Goal: Task Accomplishment & Management: Manage account settings

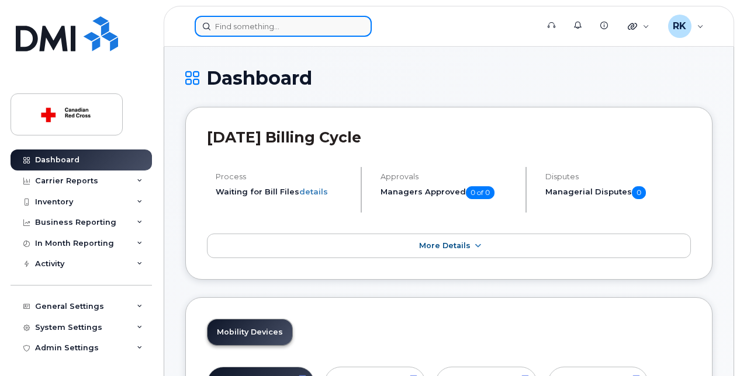
click at [227, 27] on input at bounding box center [283, 26] width 177 height 21
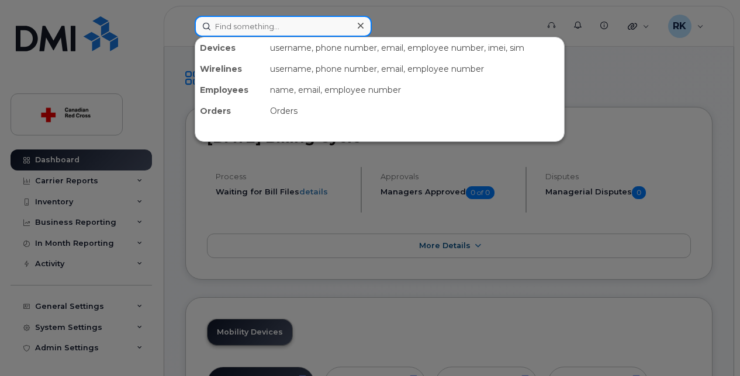
paste input "705-542-2149"
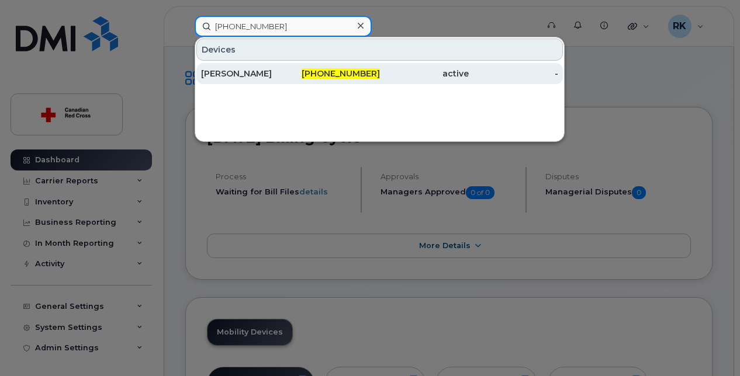
type input "705-542-2149"
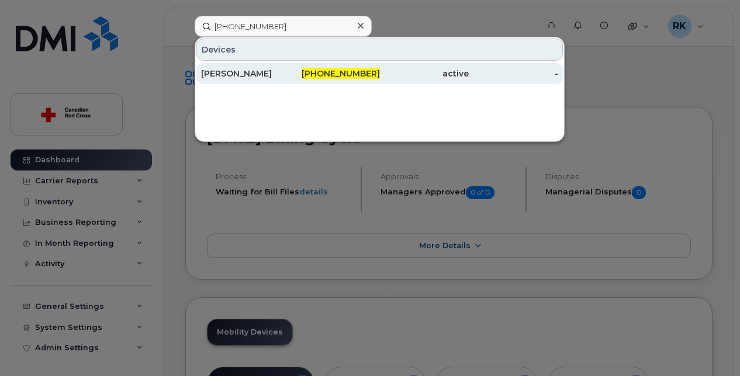
click at [368, 73] on span "705-542-2149" at bounding box center [340, 73] width 78 height 11
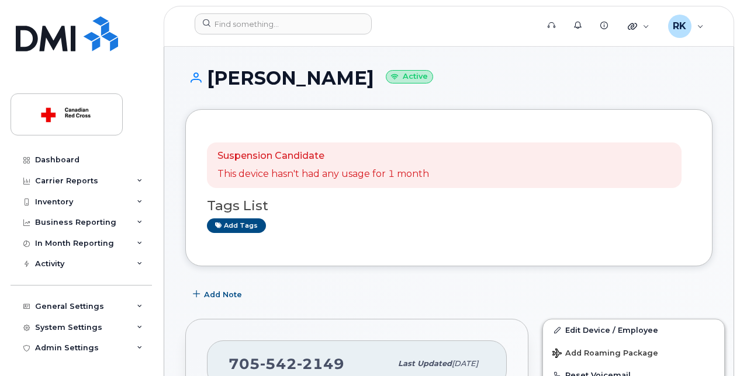
drag, startPoint x: 212, startPoint y: 76, endPoint x: 348, endPoint y: 79, distance: 135.6
click at [348, 79] on h1 "Cynthia Lemay Active" at bounding box center [448, 78] width 527 height 20
copy h1 "[PERSON_NAME]"
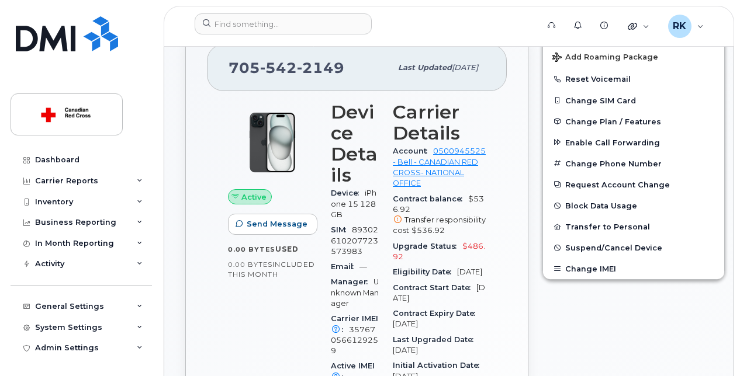
scroll to position [117, 0]
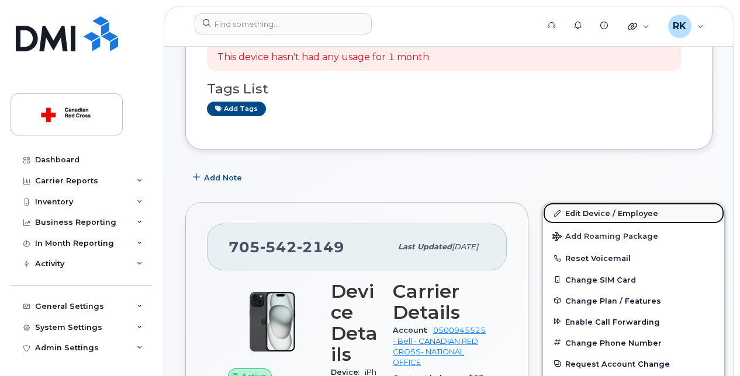
click at [582, 210] on link "Edit Device / Employee" at bounding box center [633, 213] width 181 height 21
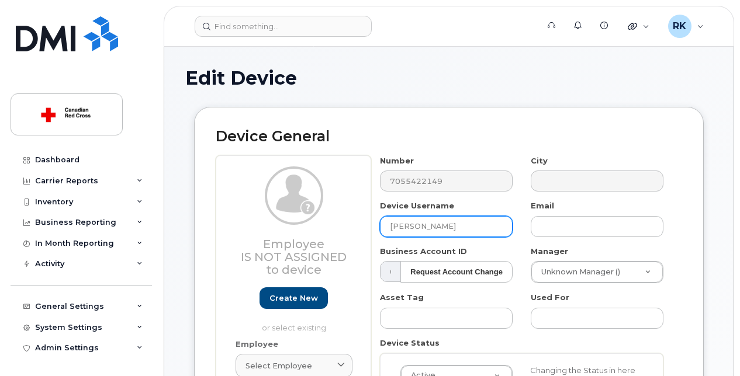
drag, startPoint x: 456, startPoint y: 229, endPoint x: 296, endPoint y: 234, distance: 160.1
click at [296, 234] on div "Employee Is not assigned to device Create new or select existing Employee Selec…" at bounding box center [449, 329] width 466 height 349
paste input "[PERSON_NAME]"
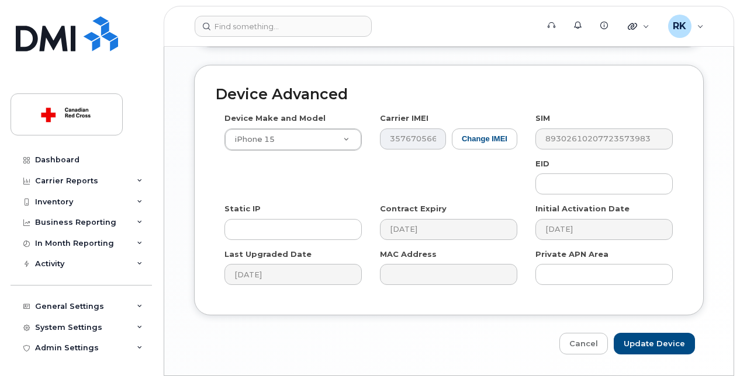
scroll to position [713, 0]
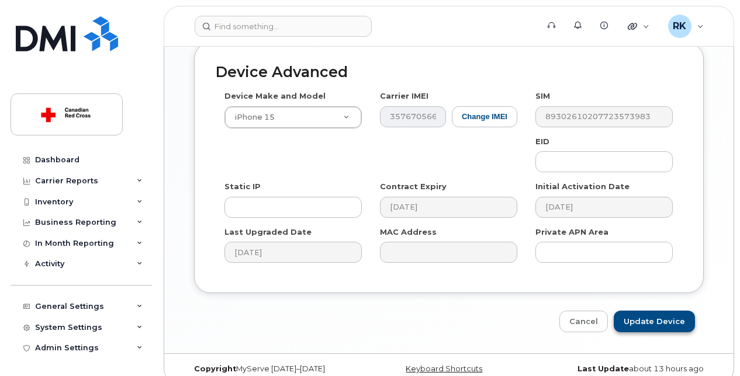
type input "[PERSON_NAME]"
click at [654, 313] on input "Update Device" at bounding box center [653, 322] width 81 height 22
type input "Saving..."
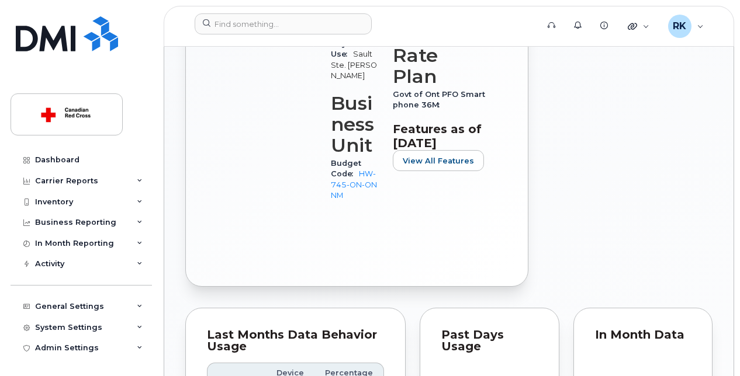
scroll to position [643, 0]
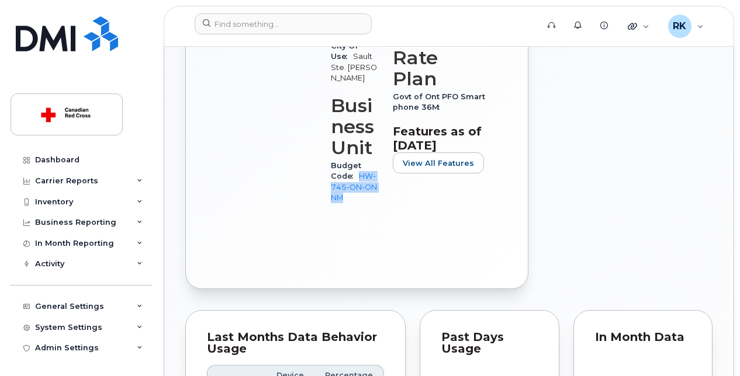
drag, startPoint x: 359, startPoint y: 224, endPoint x: 357, endPoint y: 199, distance: 25.8
click at [357, 199] on div "Budget Code HW-745-ON-ONNM" at bounding box center [355, 181] width 48 height 47
copy link "HW-745-ON-ONNM"
